Goal: Navigation & Orientation: Find specific page/section

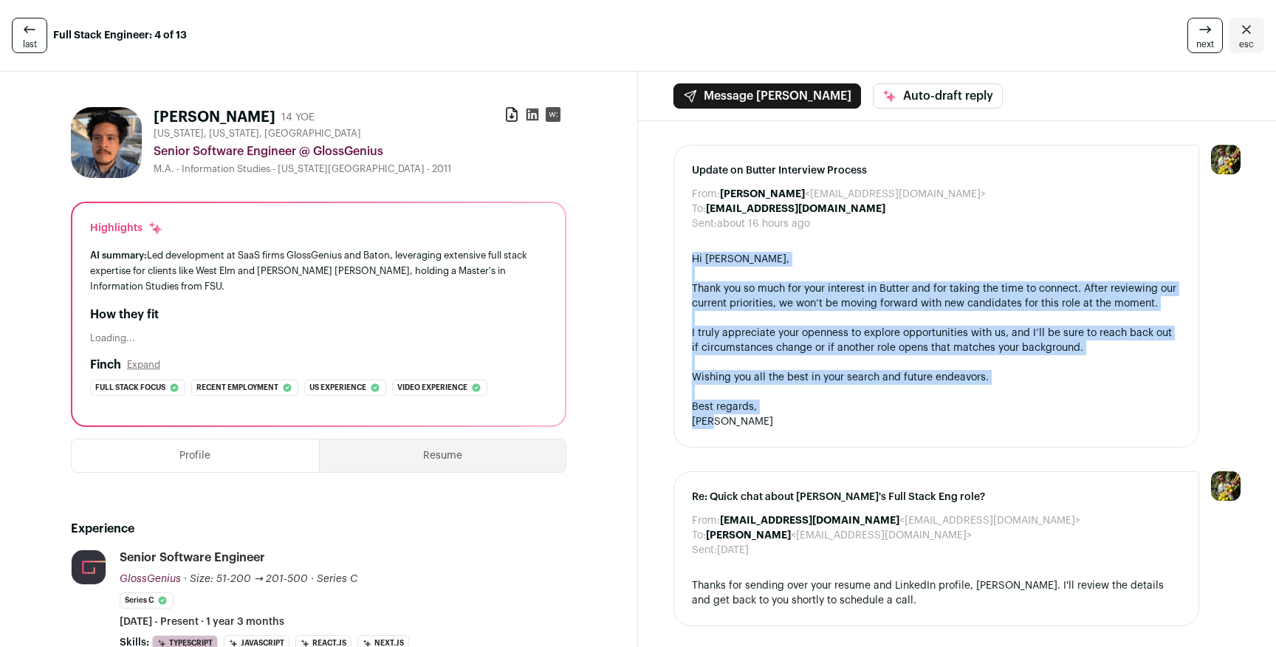
drag, startPoint x: 731, startPoint y: 423, endPoint x: 701, endPoint y: 244, distance: 181.2
click at [701, 244] on div "Update on Butter Interview Process From: [PERSON_NAME] <[EMAIL_ADDRESS][DOMAIN_…" at bounding box center [936, 296] width 526 height 303
copy div "Hi [PERSON_NAME], Thank you so much for your interest in Butter and for taking …"
click at [40, 37] on link "last" at bounding box center [29, 35] width 35 height 35
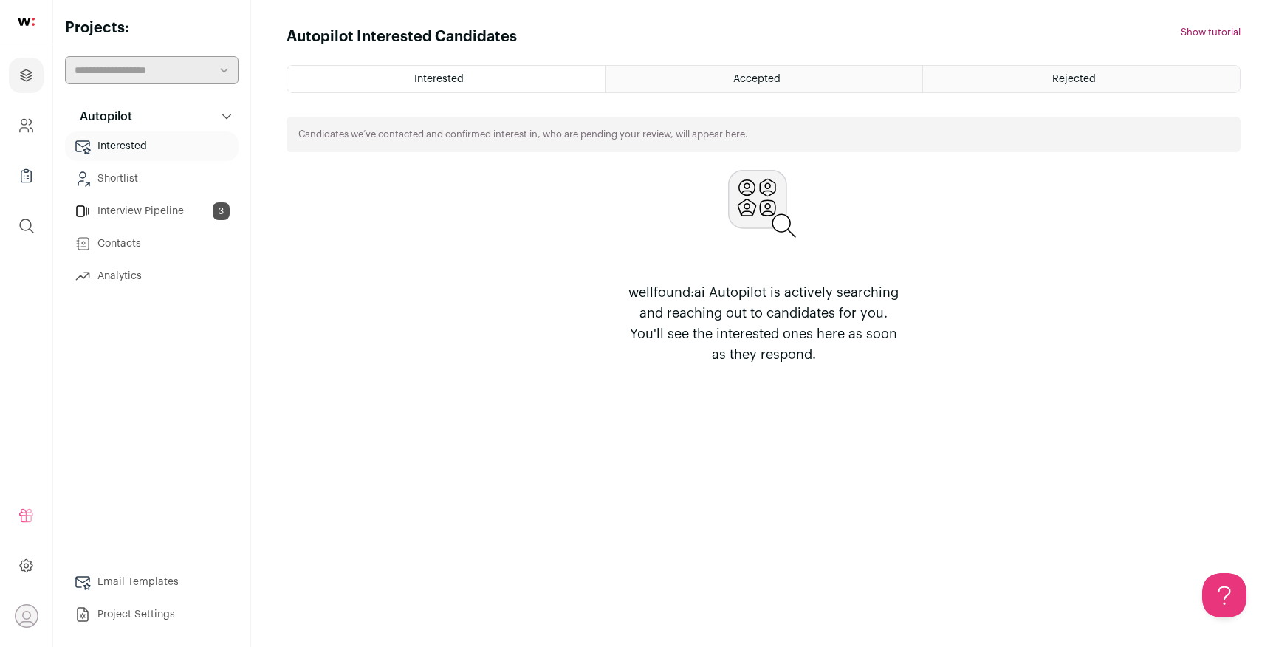
click at [144, 146] on link "Interested" at bounding box center [152, 146] width 174 height 30
click at [150, 214] on link "Interview Pipeline 3" at bounding box center [152, 211] width 174 height 30
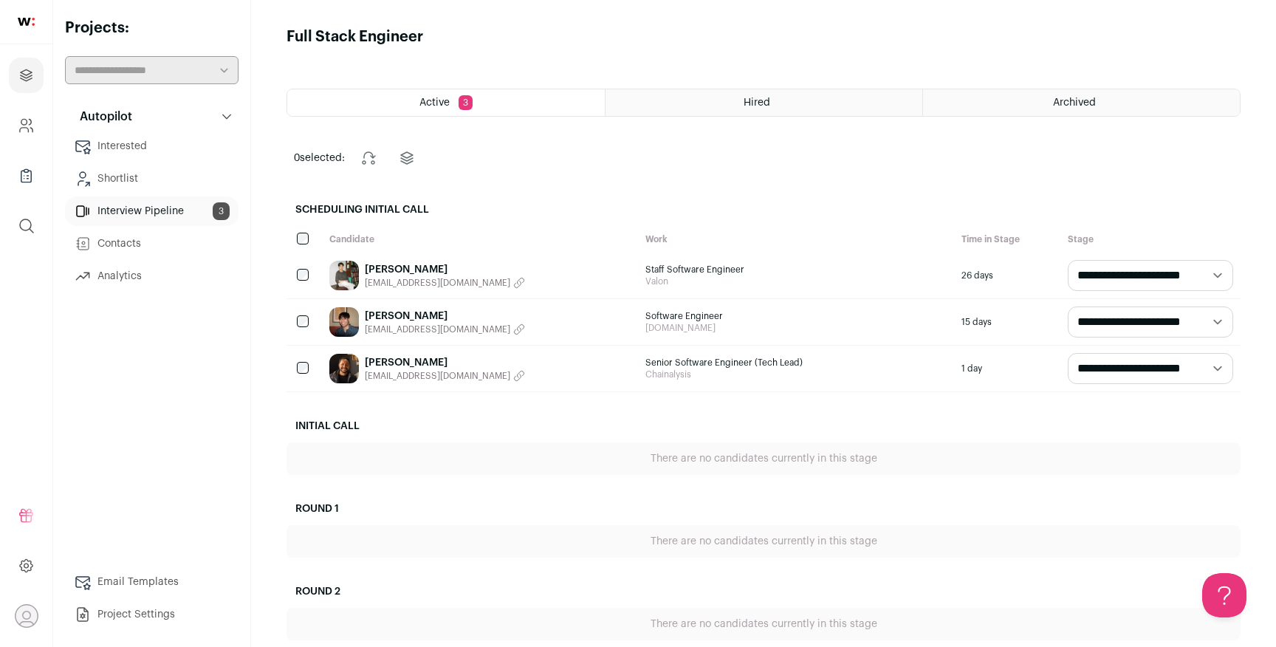
scroll to position [185, 0]
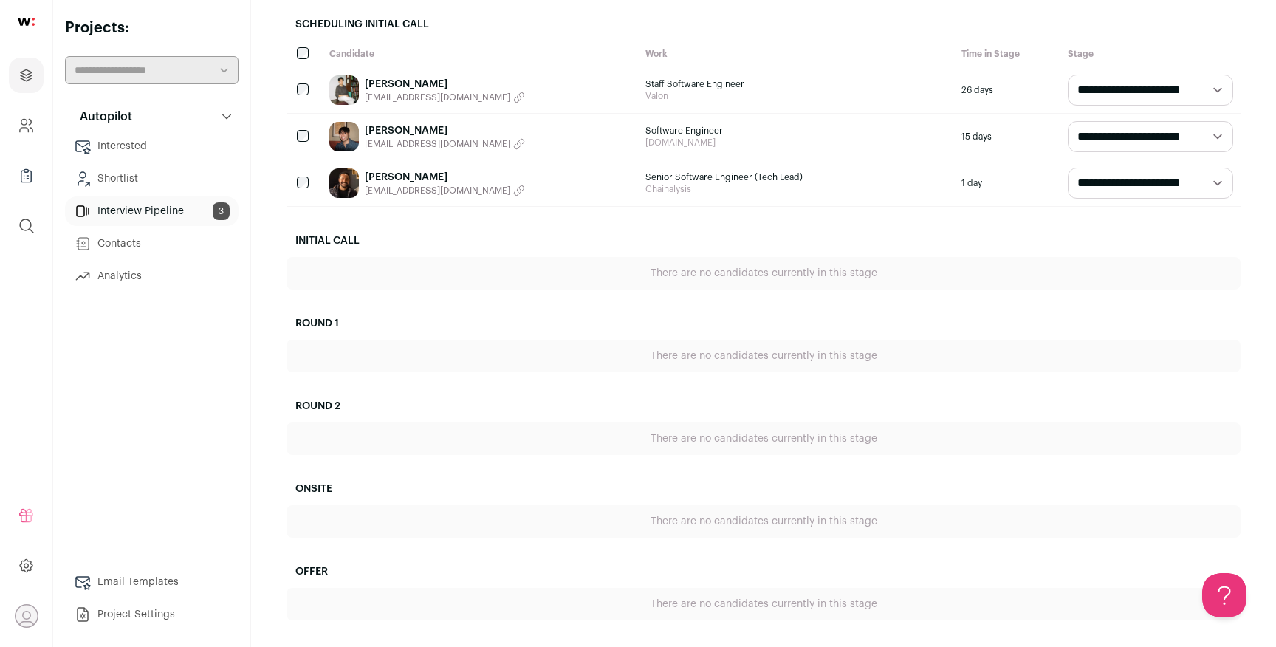
click at [159, 213] on link "Interview Pipeline 3" at bounding box center [152, 211] width 174 height 30
click at [138, 243] on link "Contacts" at bounding box center [152, 244] width 174 height 30
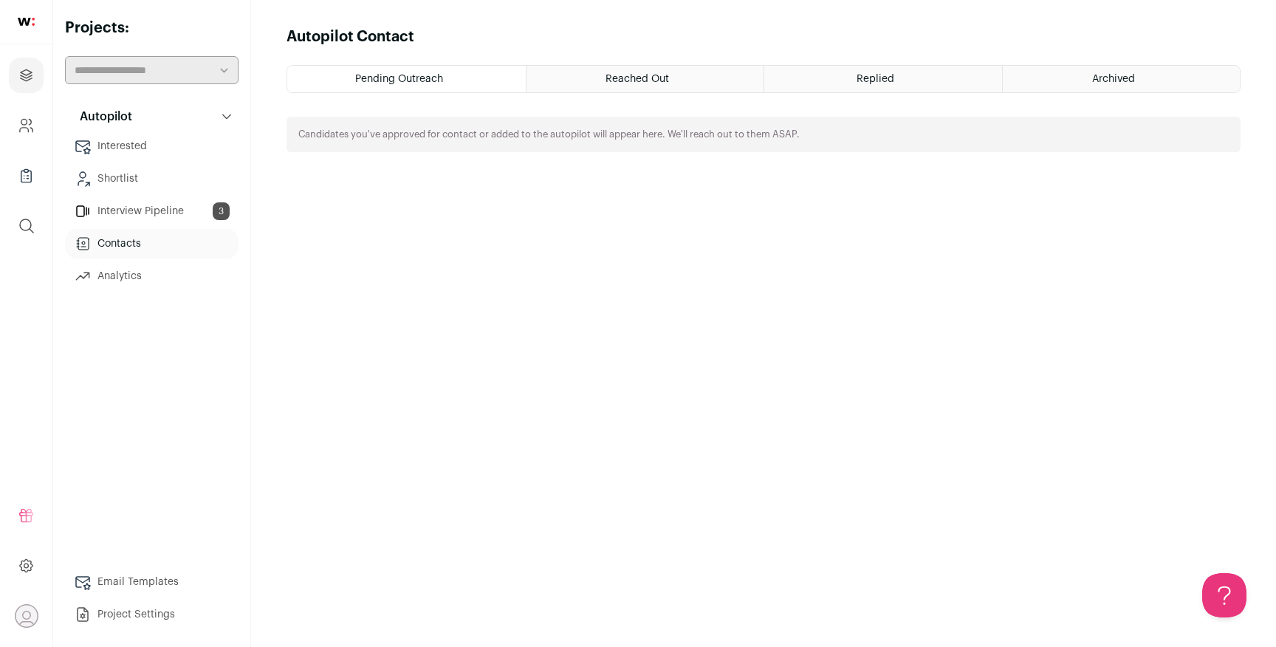
click at [141, 276] on link "Analytics" at bounding box center [152, 276] width 174 height 30
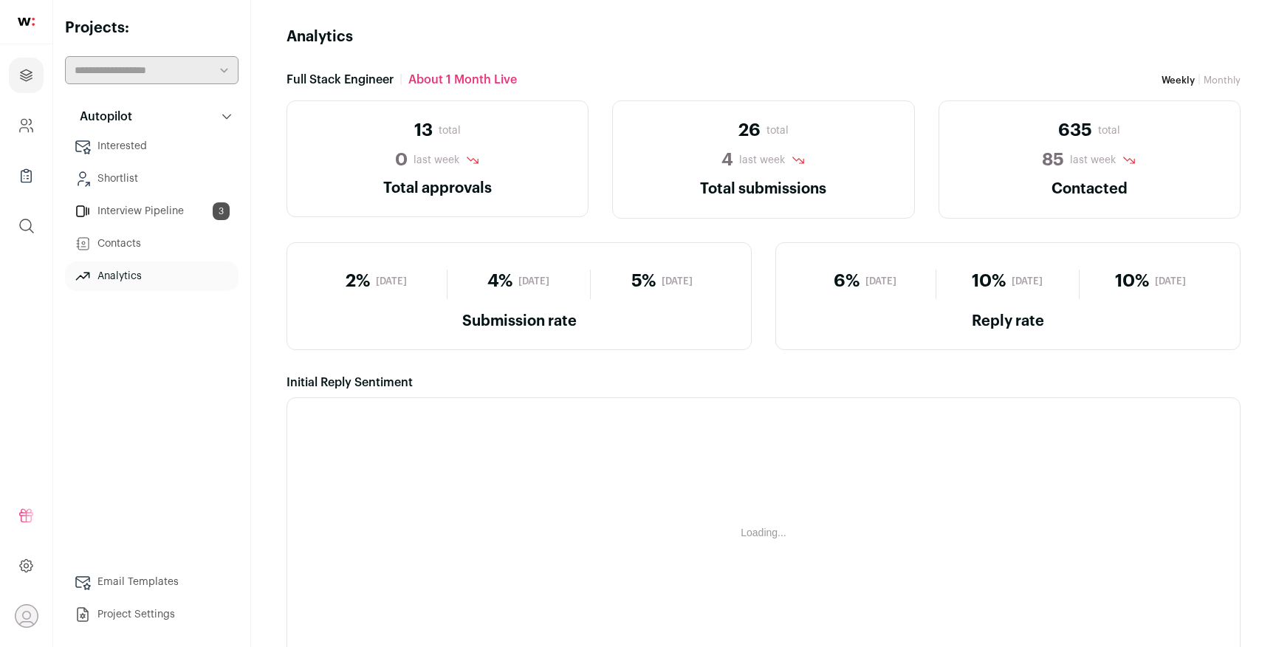
click at [143, 209] on link "Interview Pipeline 3" at bounding box center [152, 211] width 174 height 30
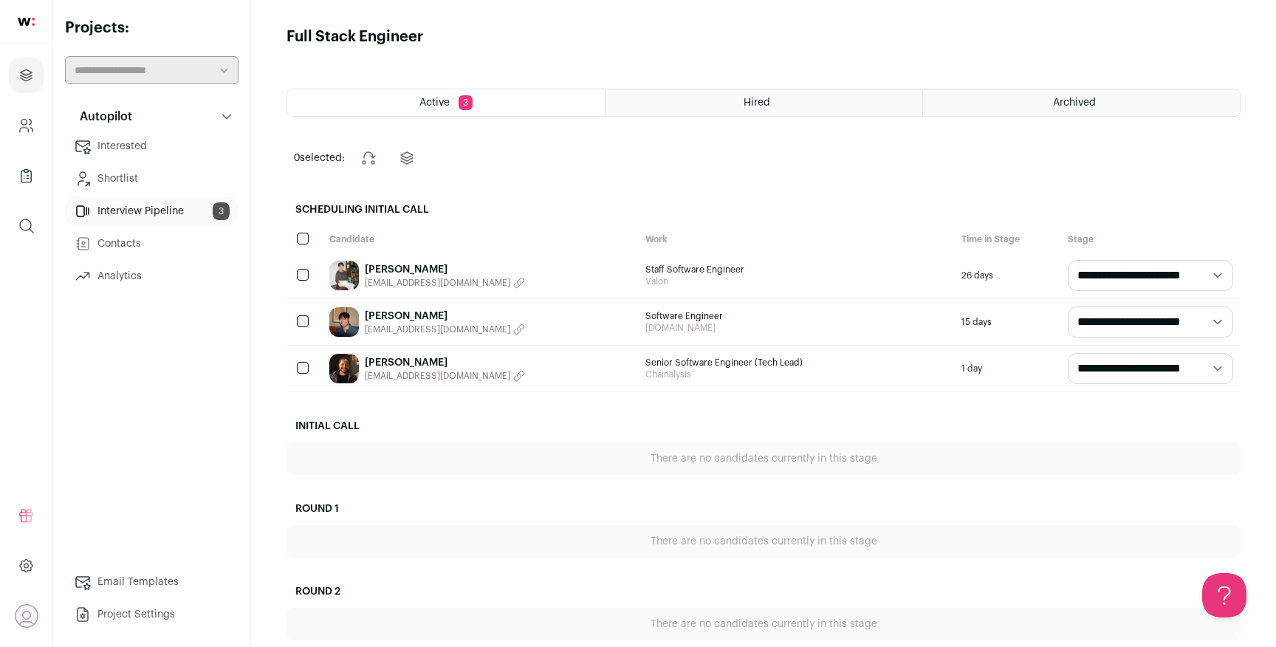
click at [152, 176] on link "Shortlist" at bounding box center [152, 179] width 174 height 30
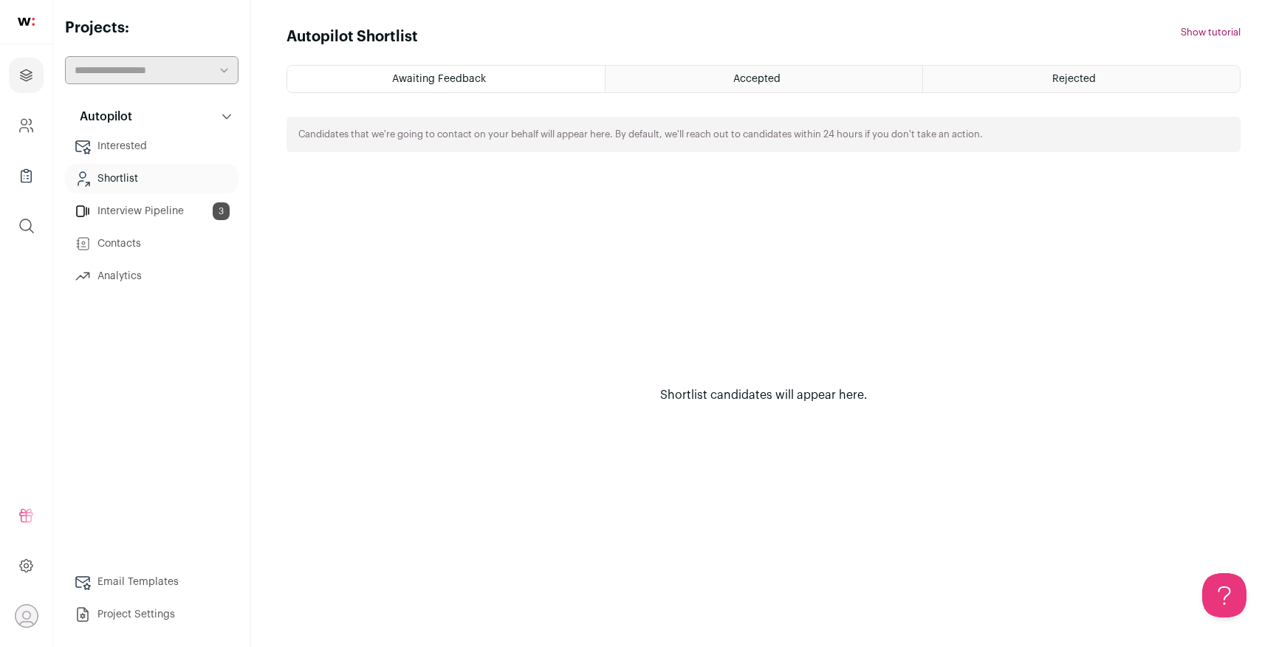
click at [156, 151] on link "Interested" at bounding box center [152, 146] width 174 height 30
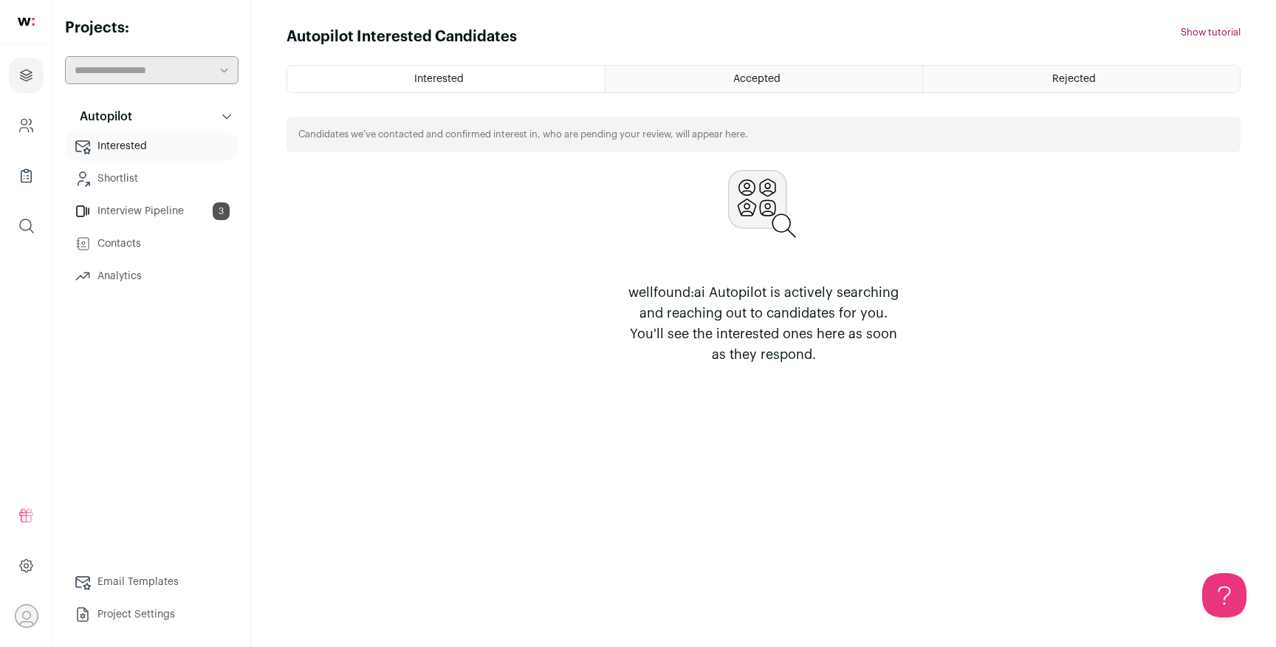
click at [146, 220] on link "Interview Pipeline 3" at bounding box center [152, 211] width 174 height 30
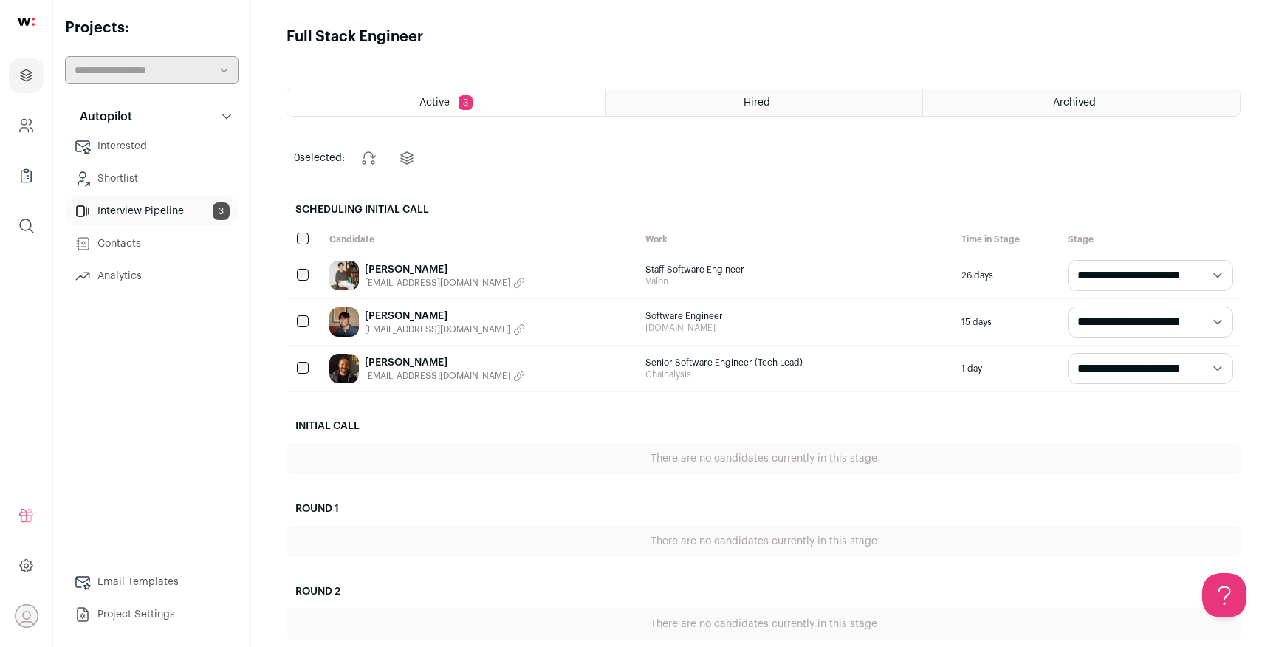
click at [1034, 94] on div "Archived" at bounding box center [1081, 102] width 317 height 27
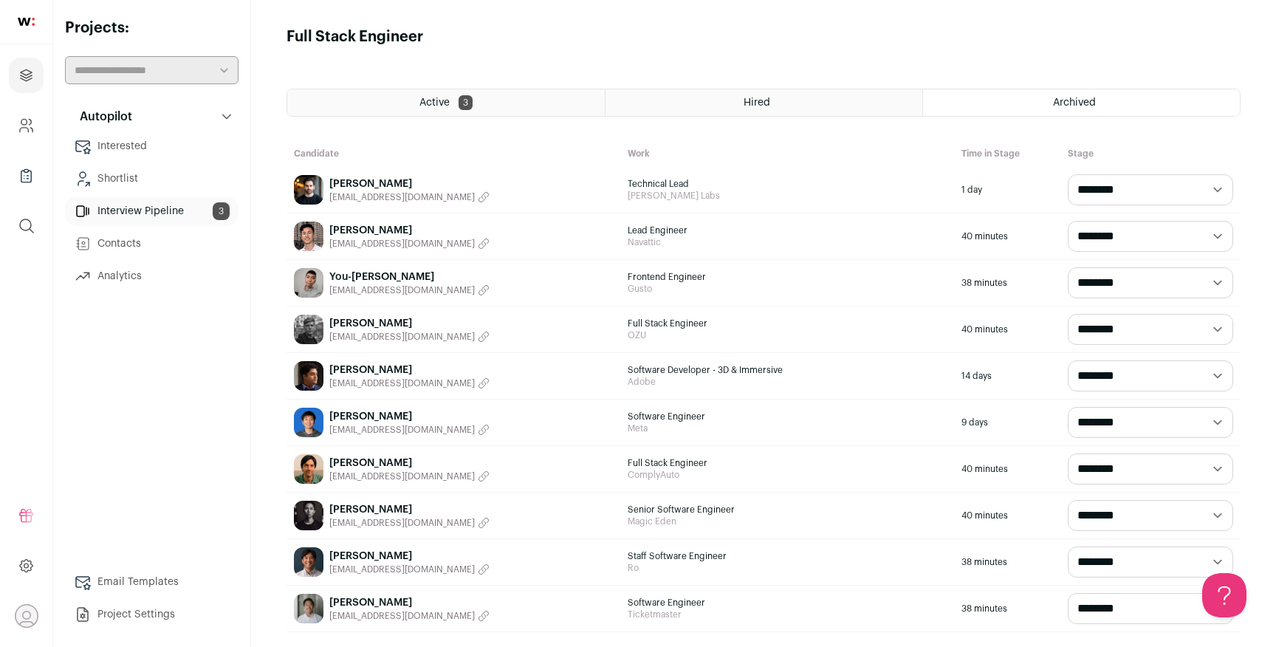
click at [1118, 190] on select "**********" at bounding box center [1150, 189] width 165 height 31
click at [1068, 174] on select "**********" at bounding box center [1150, 189] width 165 height 31
click at [453, 92] on div "Active 3" at bounding box center [446, 102] width 318 height 27
